Goal: Transaction & Acquisition: Purchase product/service

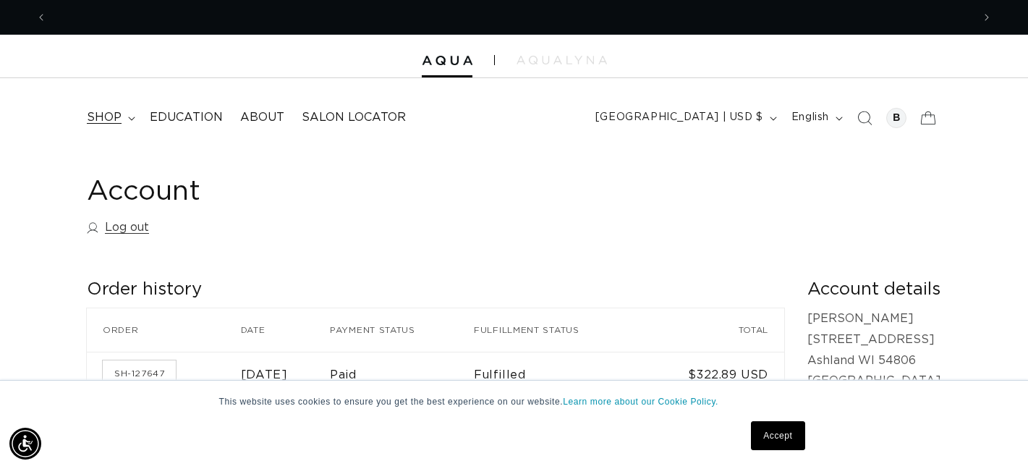
scroll to position [0, 925]
click at [108, 113] on span "shop" at bounding box center [104, 117] width 35 height 15
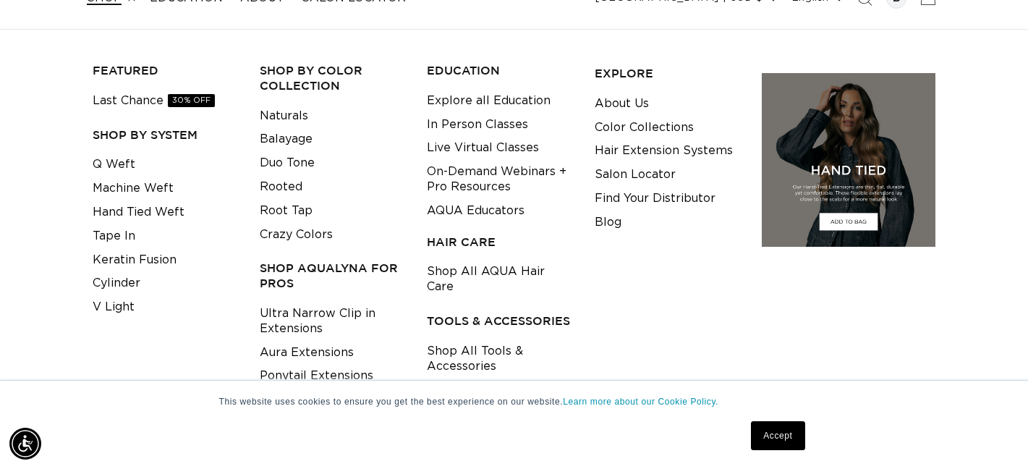
scroll to position [0, 1851]
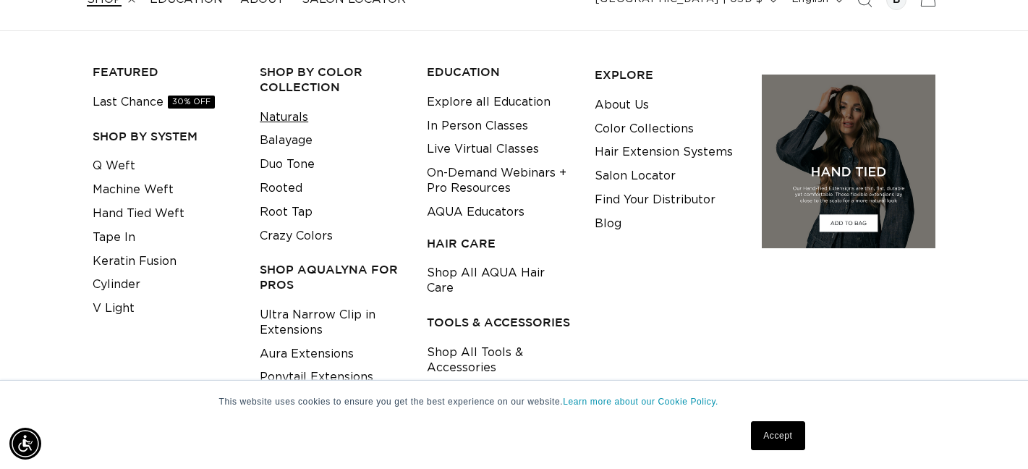
click at [290, 112] on link "Naturals" at bounding box center [284, 118] width 48 height 24
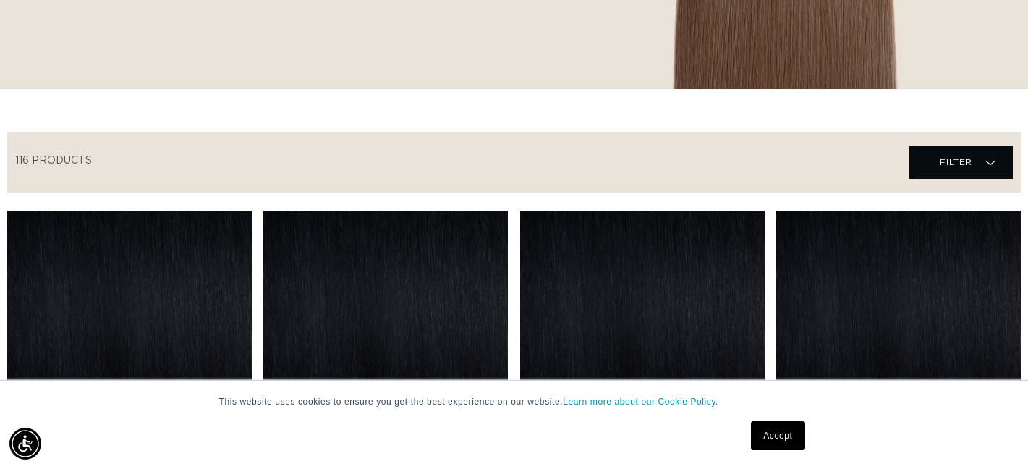
scroll to position [382, 0]
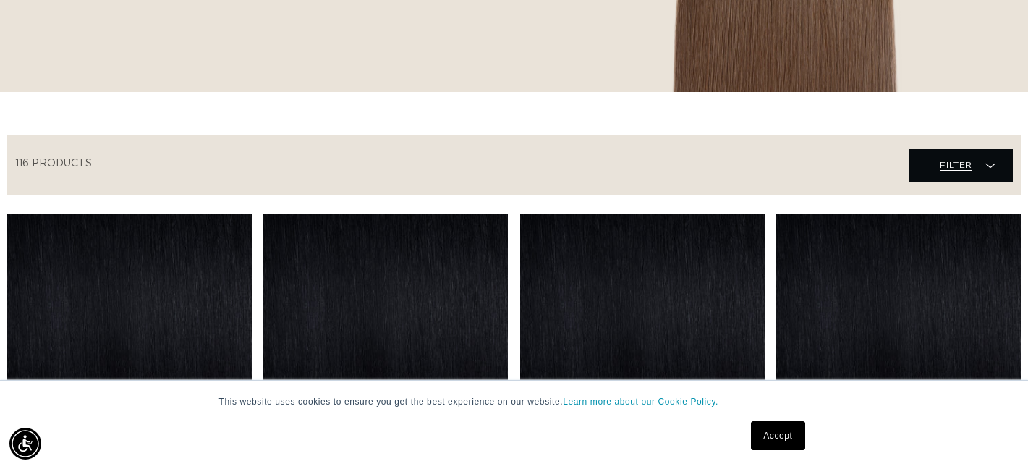
click at [971, 160] on span "Filter" at bounding box center [956, 164] width 33 height 27
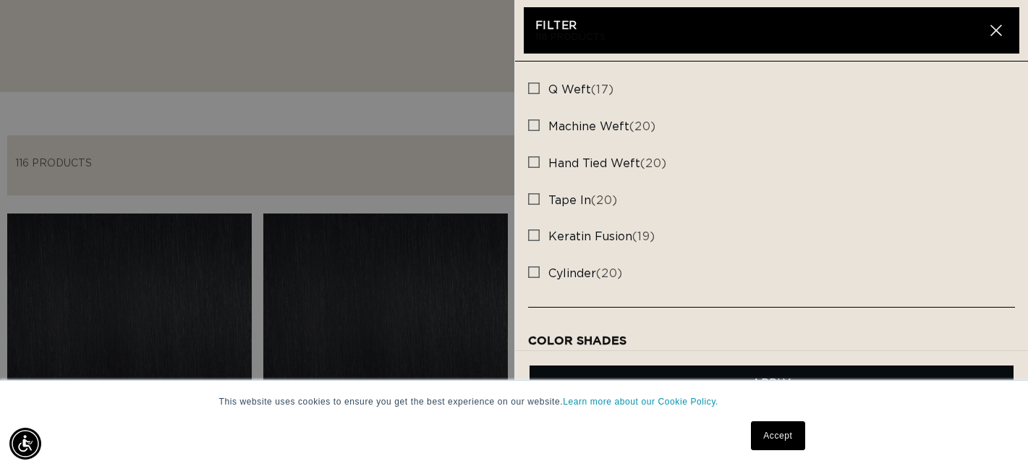
scroll to position [0, 1851]
click at [595, 239] on span "keratin fusion" at bounding box center [590, 237] width 84 height 12
click at [540, 237] on input "keratin fusion (19) keratin fusion (19 products)" at bounding box center [534, 232] width 12 height 12
checkbox input "true"
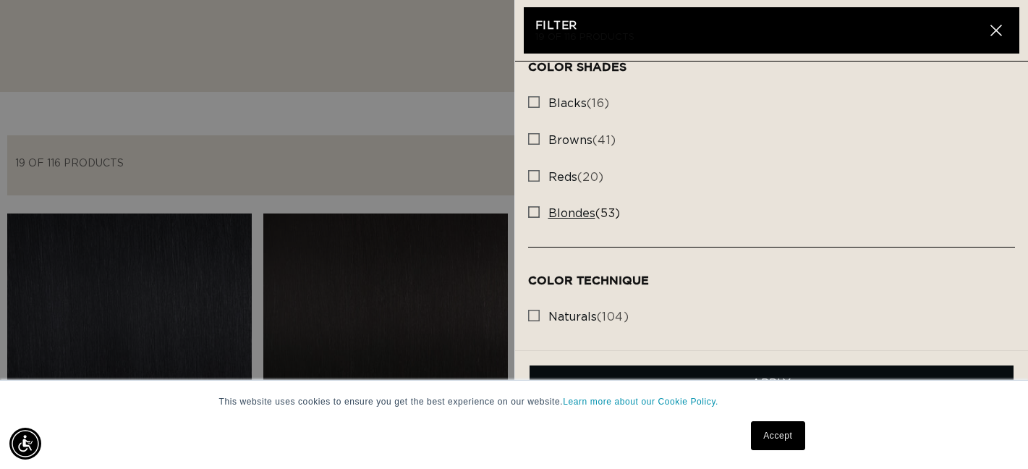
scroll to position [0, 925]
click at [544, 209] on label "blondes (53) blondes (53 products)" at bounding box center [772, 213] width 488 height 37
click at [540, 209] on input "blondes (53) blondes (53 products)" at bounding box center [534, 209] width 12 height 12
checkbox input "true"
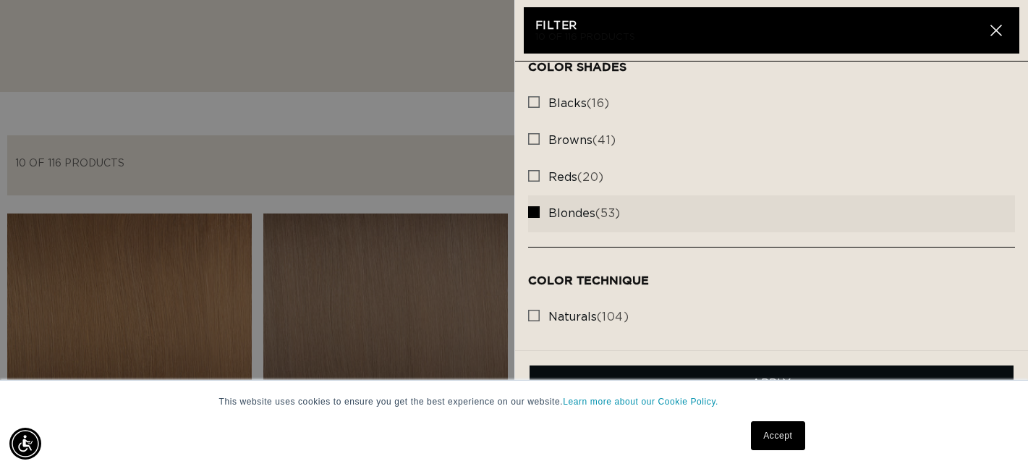
scroll to position [0, 1851]
click at [909, 149] on summary "Filter Filter" at bounding box center [960, 165] width 103 height 33
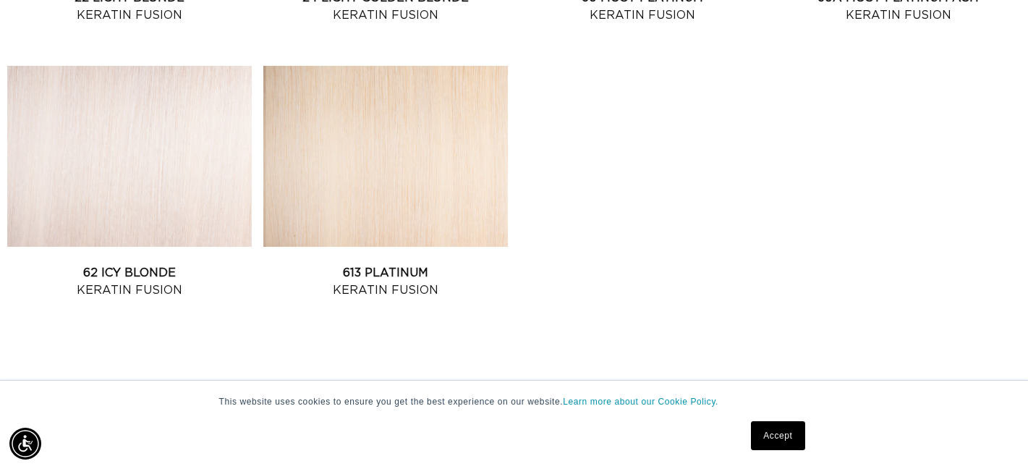
scroll to position [1079, 0]
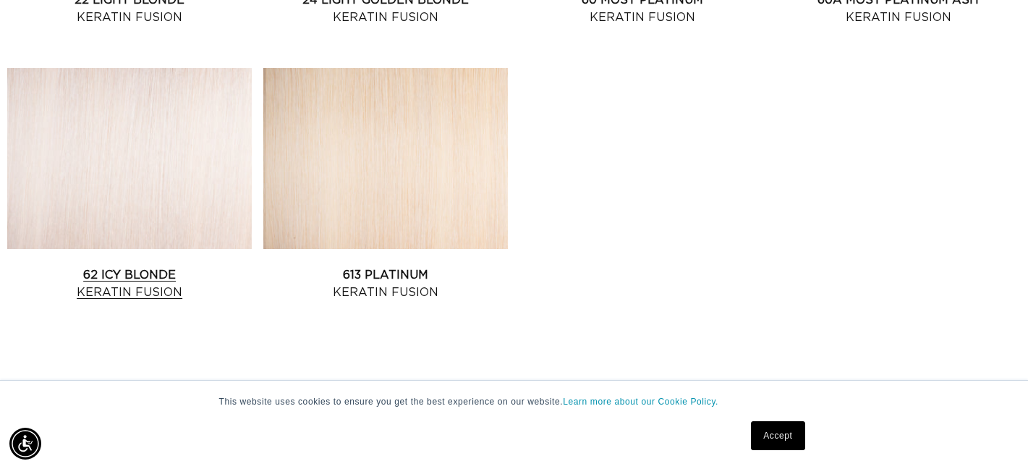
click at [152, 266] on link "62 Icy Blonde Keratin Fusion" at bounding box center [129, 283] width 245 height 35
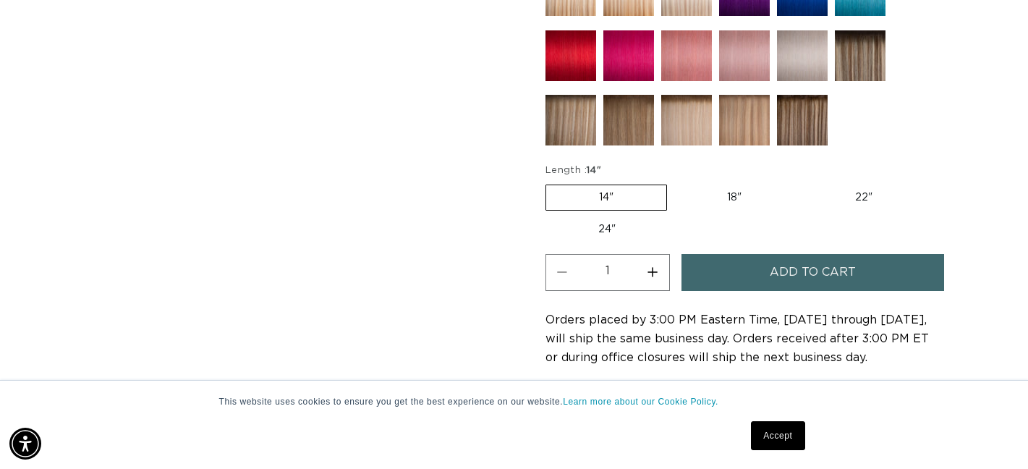
scroll to position [810, 0]
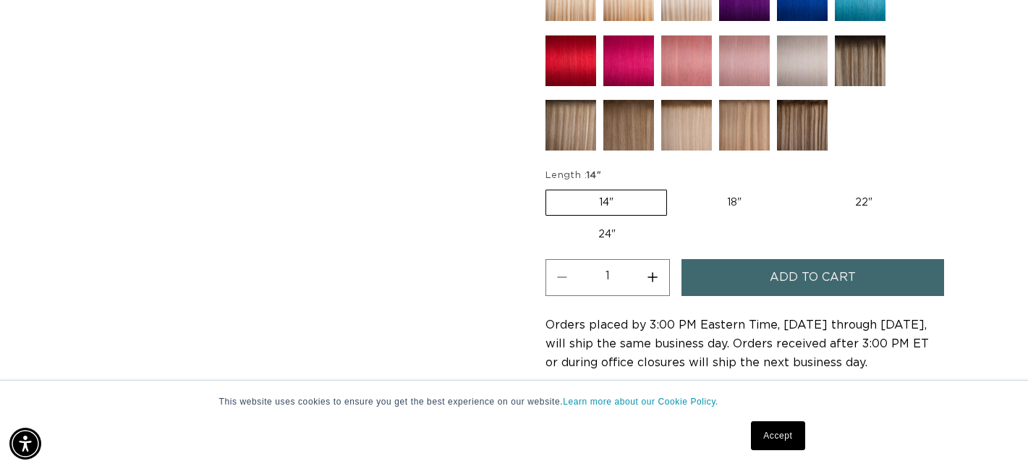
click at [739, 197] on label "18" Variant sold out or unavailable" at bounding box center [734, 202] width 120 height 25
click at [675, 187] on input "18" Variant sold out or unavailable" at bounding box center [674, 187] width 1 height 1
radio input "true"
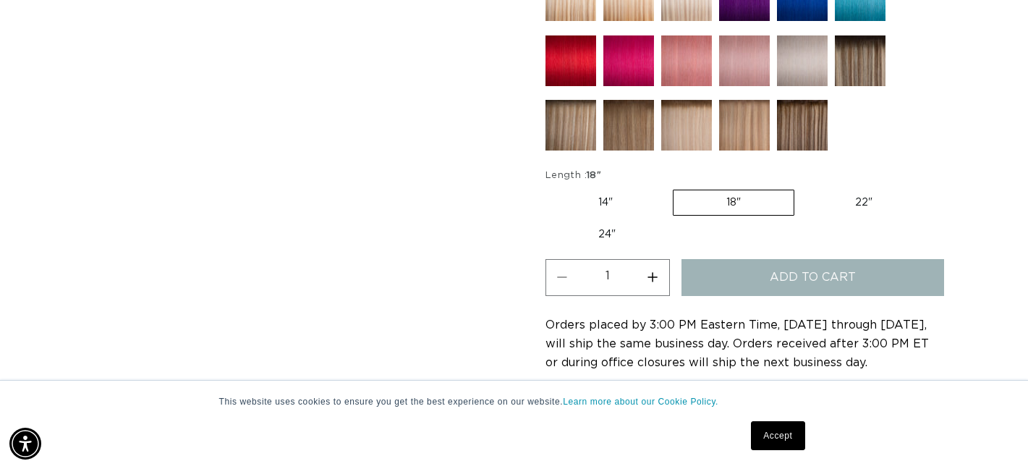
scroll to position [0, 1851]
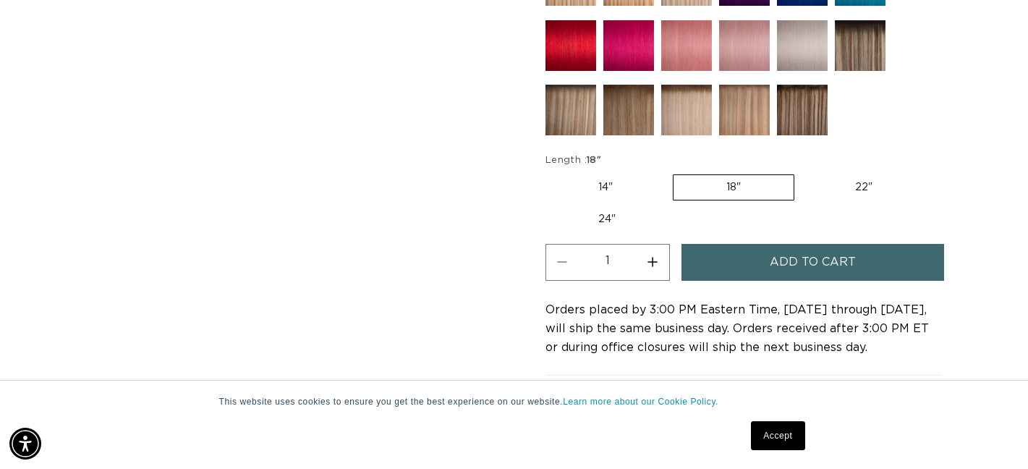
scroll to position [826, 0]
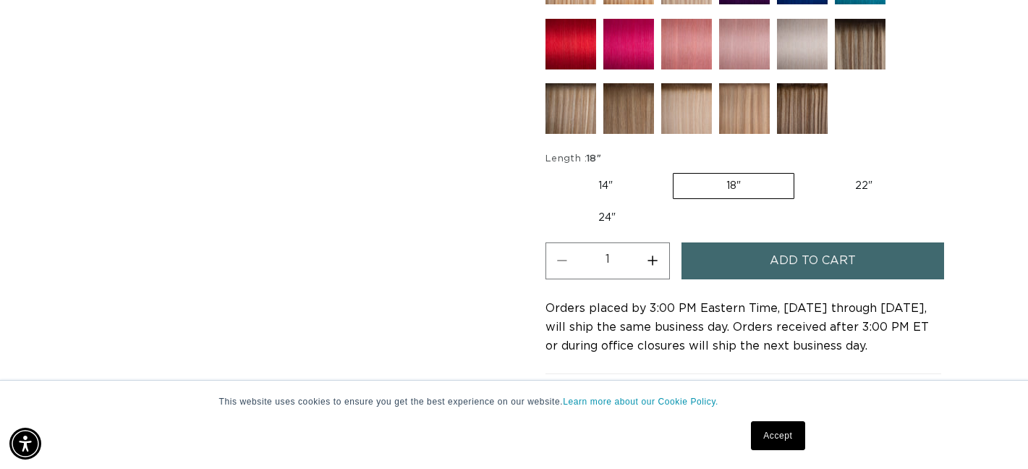
click at [655, 263] on button "Increase quantity for 62 Icy Blonde - Keratin Fusion" at bounding box center [653, 260] width 33 height 37
type input "2"
click at [799, 263] on span "Add to cart" at bounding box center [813, 260] width 86 height 37
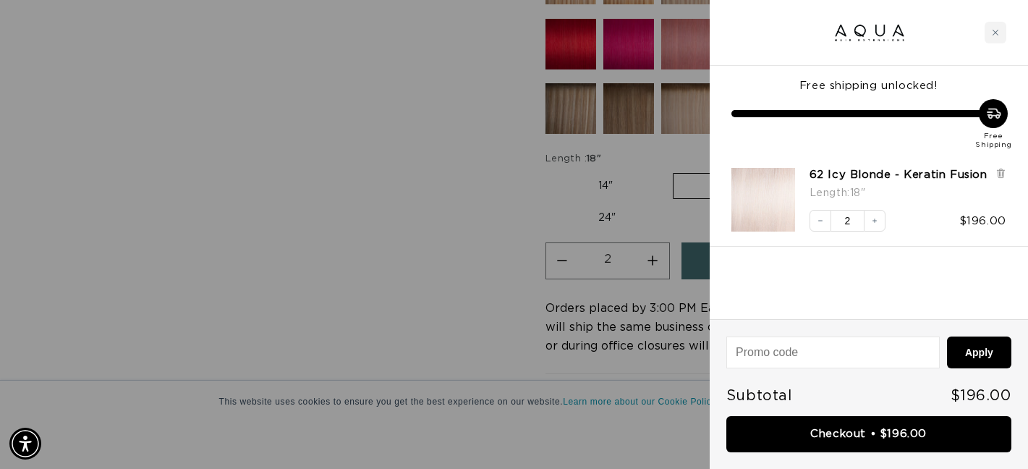
scroll to position [0, 925]
click at [325, 301] on div at bounding box center [514, 234] width 1028 height 469
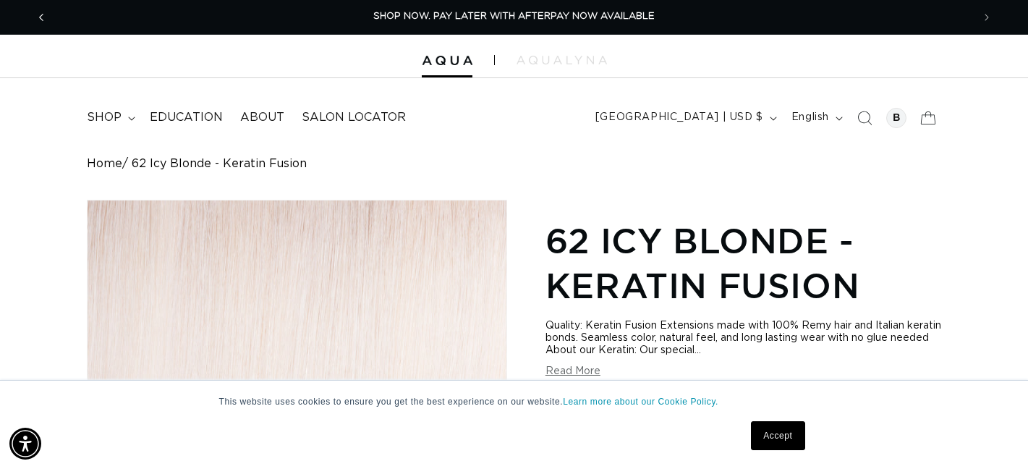
click at [43, 17] on icon "Previous announcement" at bounding box center [41, 17] width 5 height 16
click at [106, 113] on span "shop" at bounding box center [104, 117] width 35 height 15
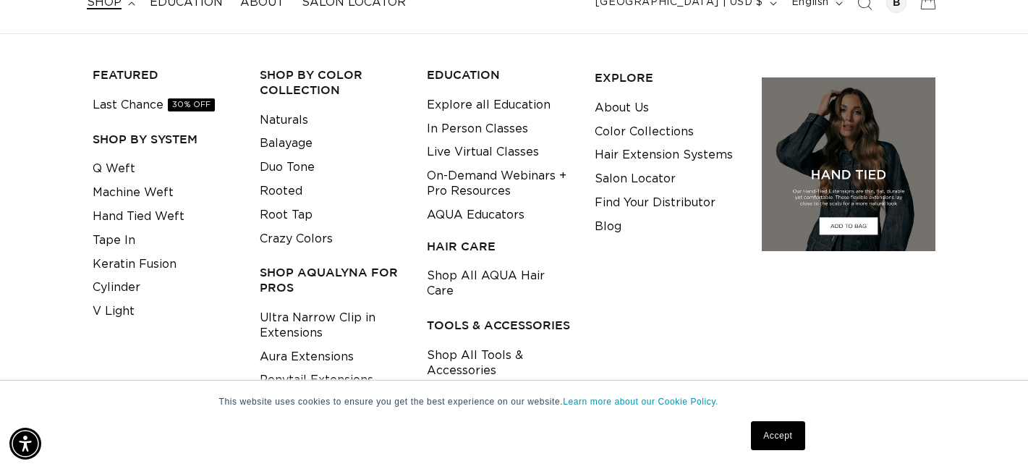
scroll to position [114, 0]
click at [127, 343] on li at bounding box center [165, 334] width 145 height 21
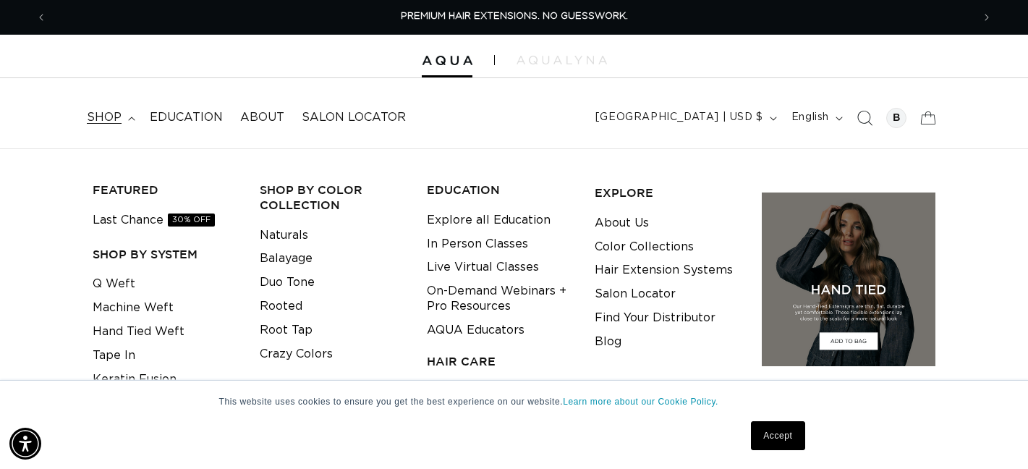
click at [865, 117] on icon "Search" at bounding box center [864, 117] width 15 height 15
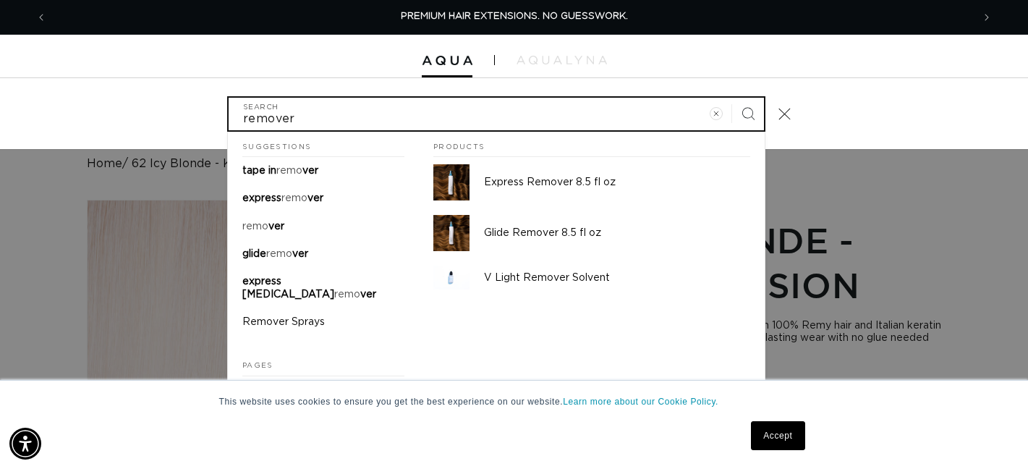
type input "remover"
click at [732, 98] on button "Search" at bounding box center [748, 114] width 32 height 32
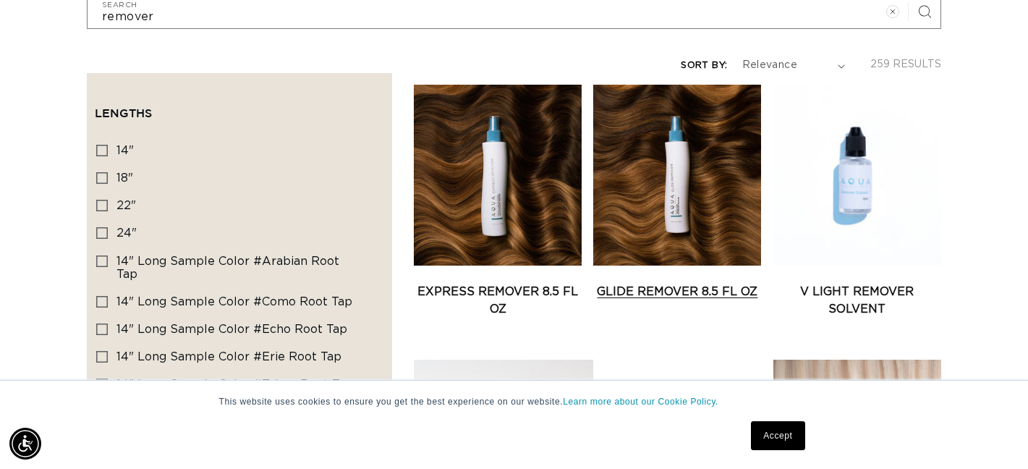
scroll to position [258, 0]
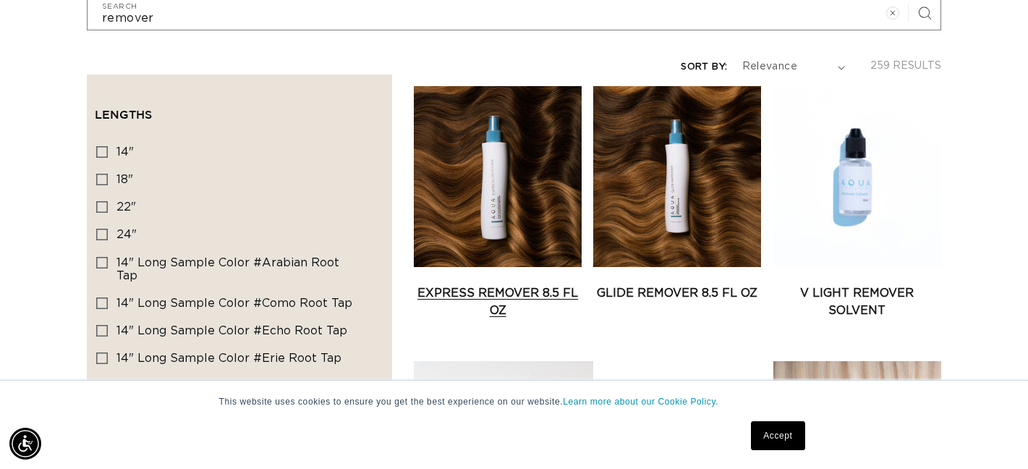
click at [504, 284] on link "Express Remover 8.5 fl oz" at bounding box center [498, 301] width 168 height 35
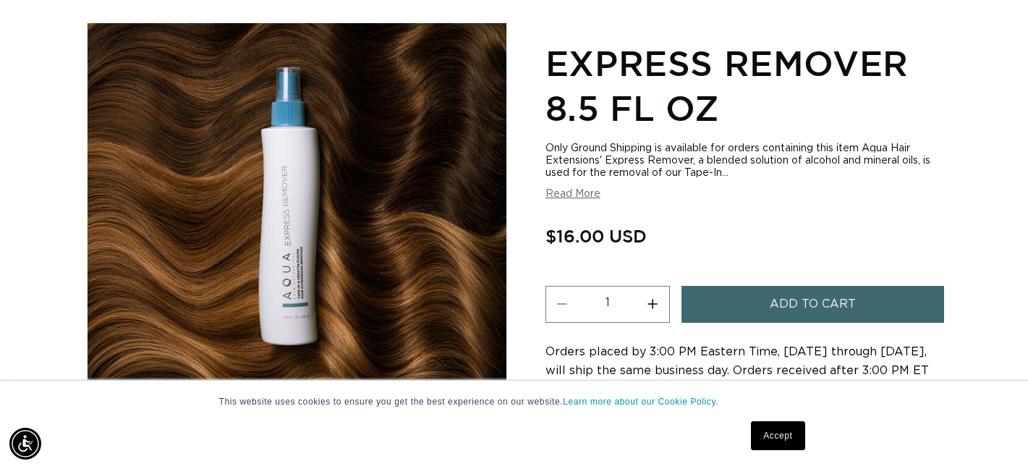
scroll to position [0, 925]
click at [655, 304] on button "Increase quantity for Express Remover 8.5 fl oz" at bounding box center [653, 304] width 33 height 37
type input "2"
click at [726, 300] on button "Add to cart" at bounding box center [812, 304] width 263 height 37
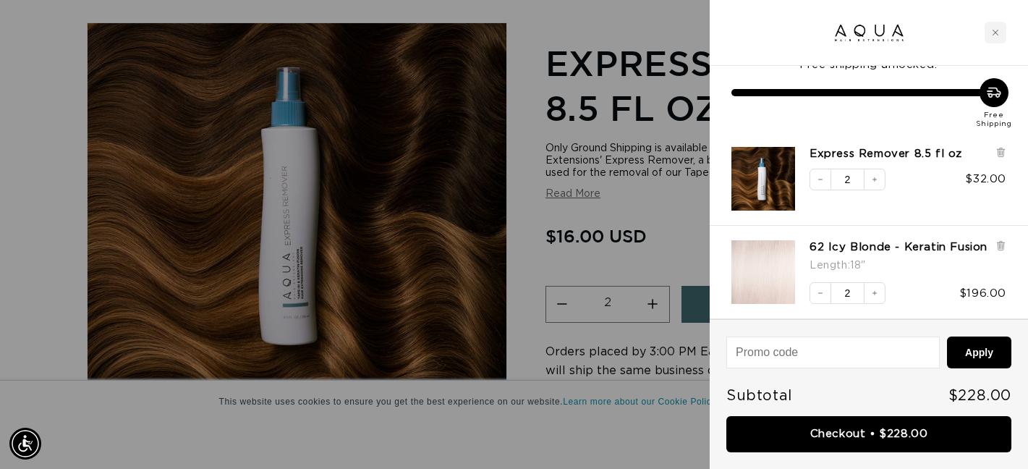
scroll to position [0, 925]
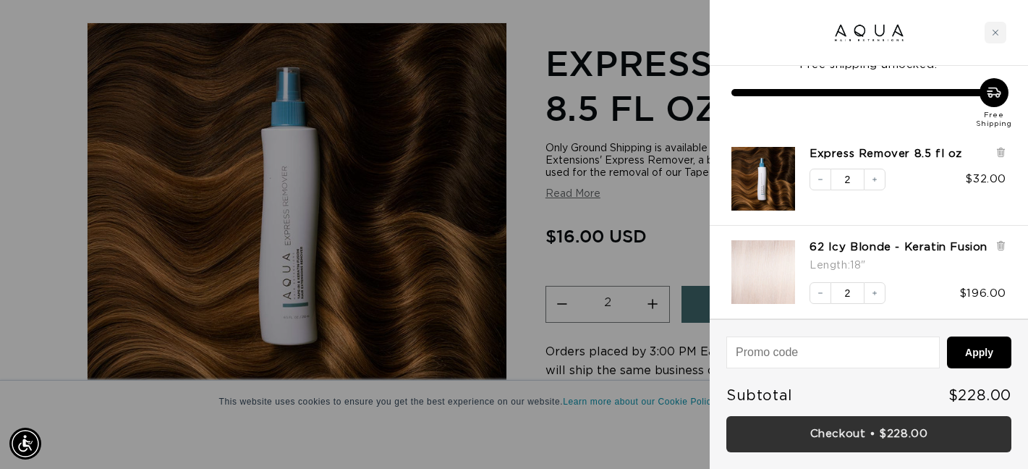
click at [930, 429] on link "Checkout • $228.00" at bounding box center [868, 434] width 285 height 37
